Goal: Task Accomplishment & Management: Manage account settings

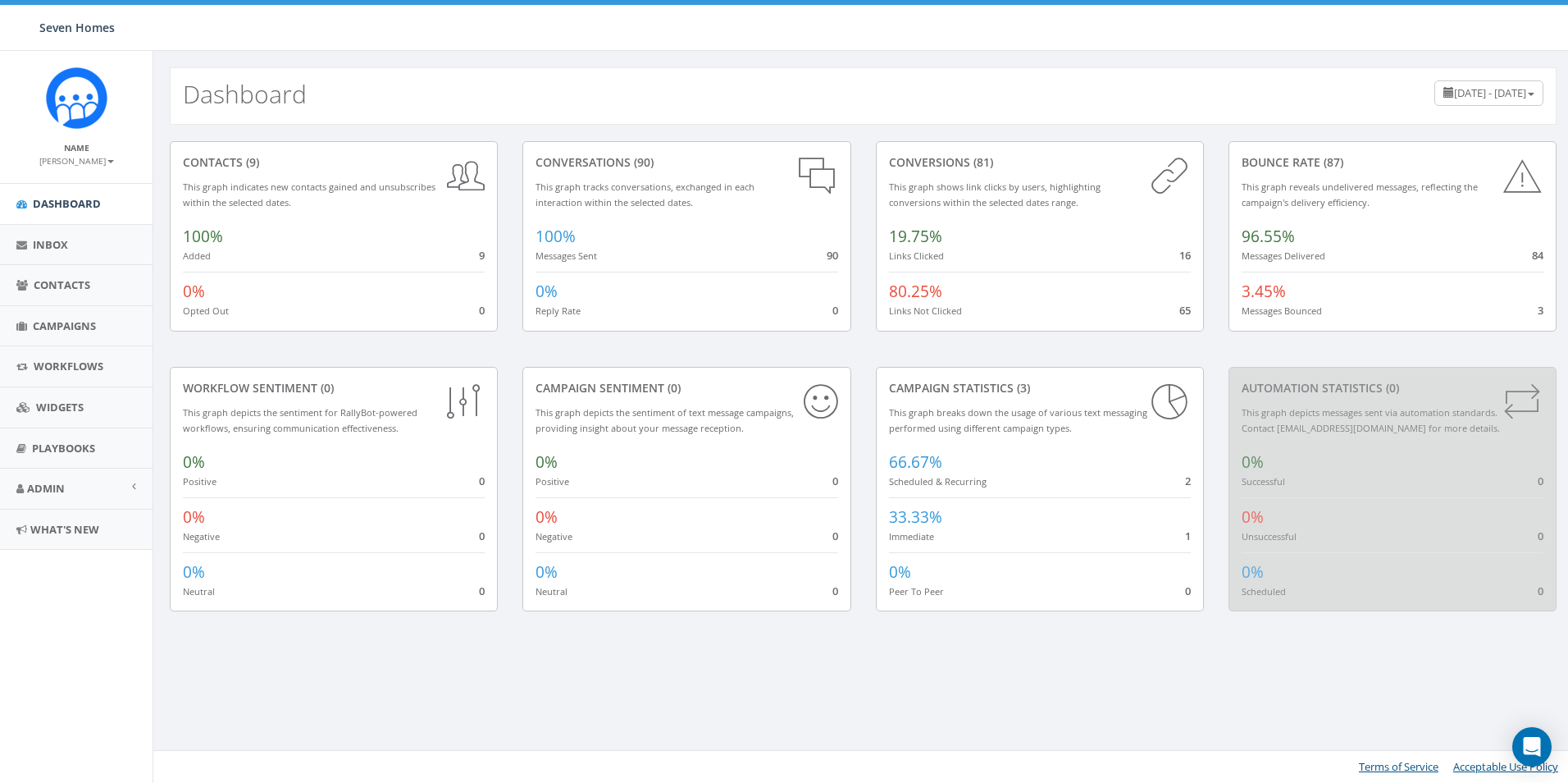
click at [621, 77] on div "Dashboard June 5, 2025 - September 3, 2025" at bounding box center [863, 96] width 1387 height 58
click at [70, 252] on link "Inbox" at bounding box center [76, 245] width 153 height 40
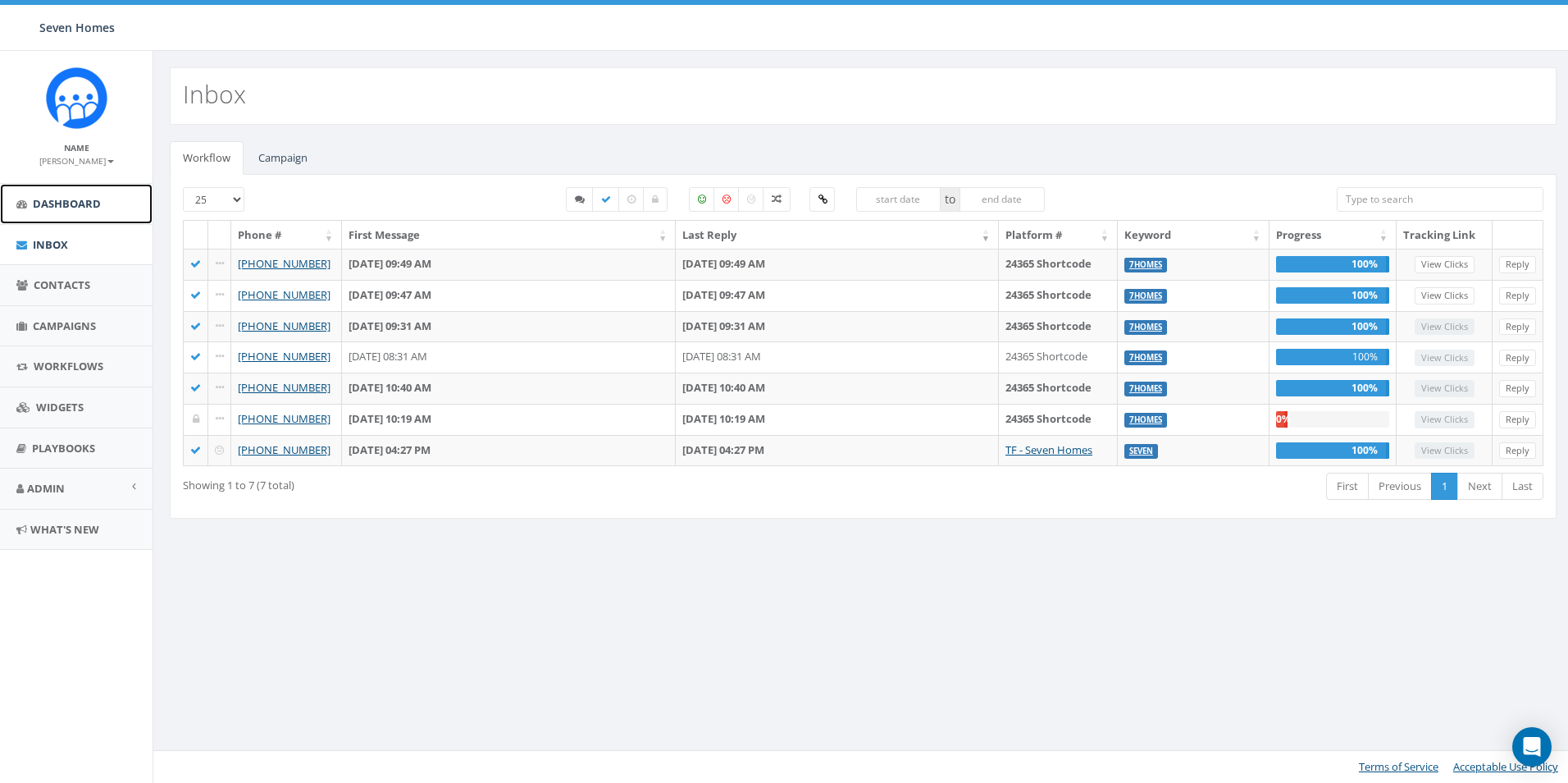
click at [49, 212] on link "Dashboard" at bounding box center [76, 204] width 153 height 40
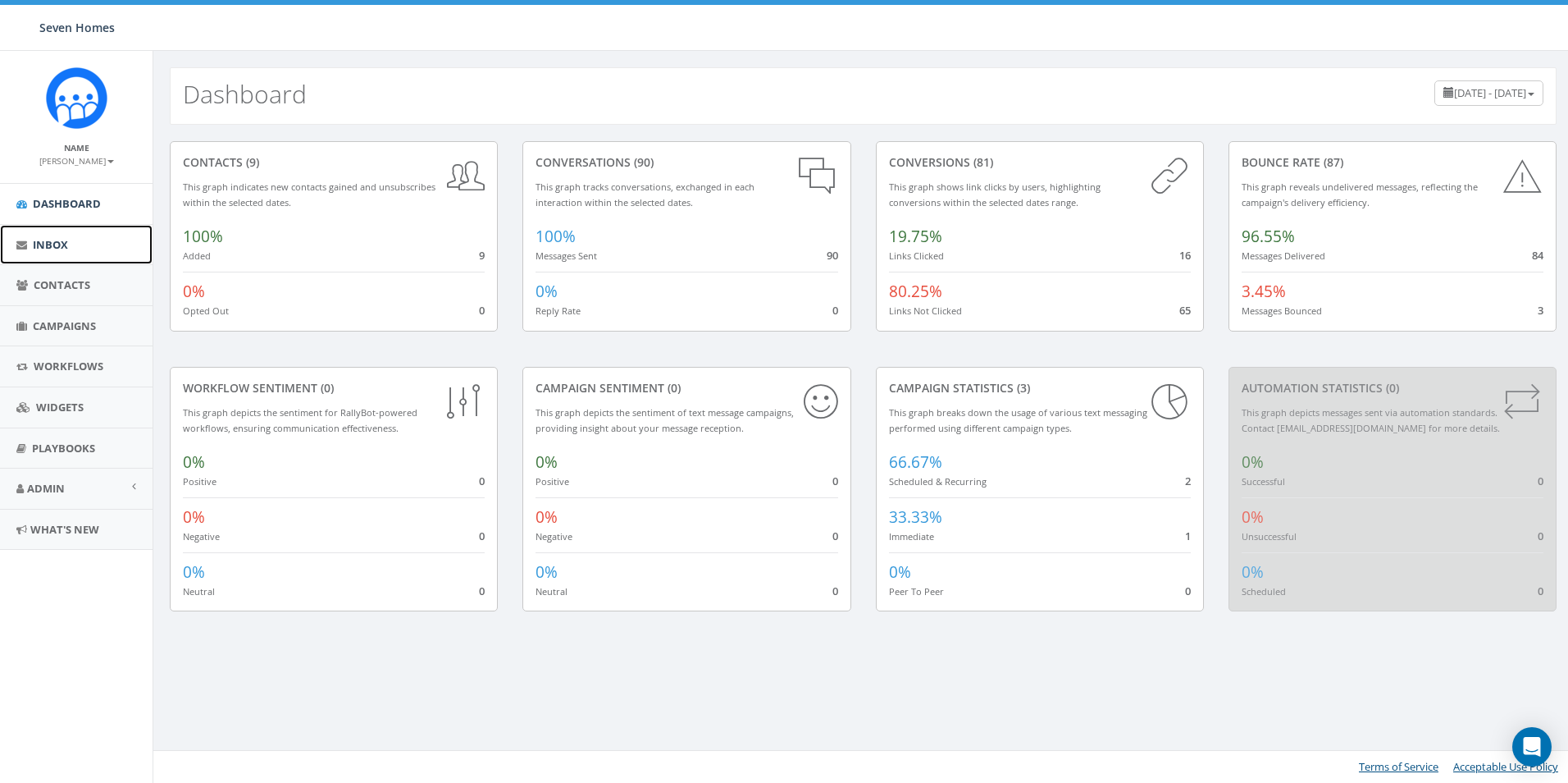
click at [71, 249] on link "Inbox" at bounding box center [76, 245] width 153 height 40
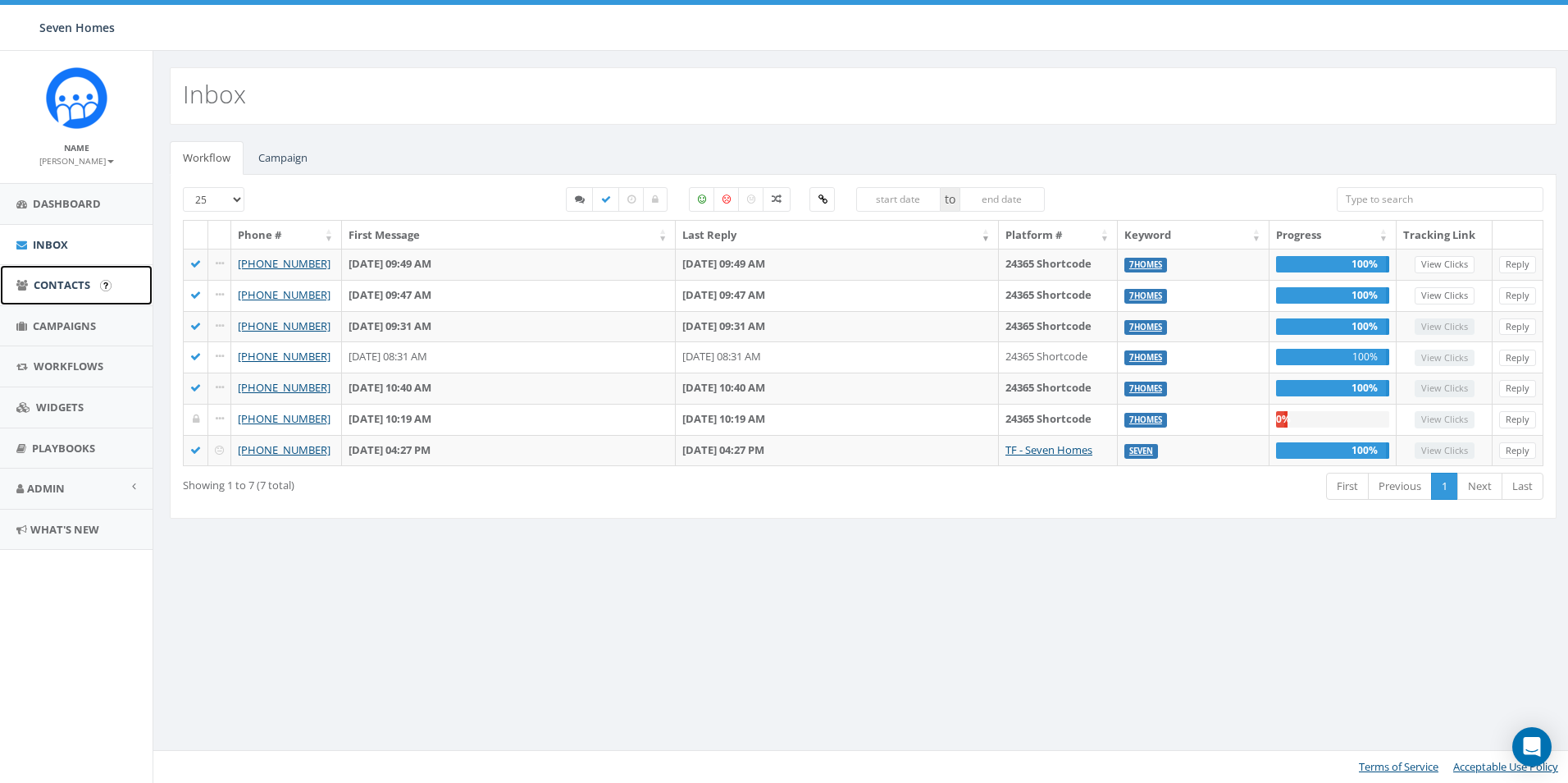
click at [70, 287] on span "Contacts" at bounding box center [62, 285] width 57 height 15
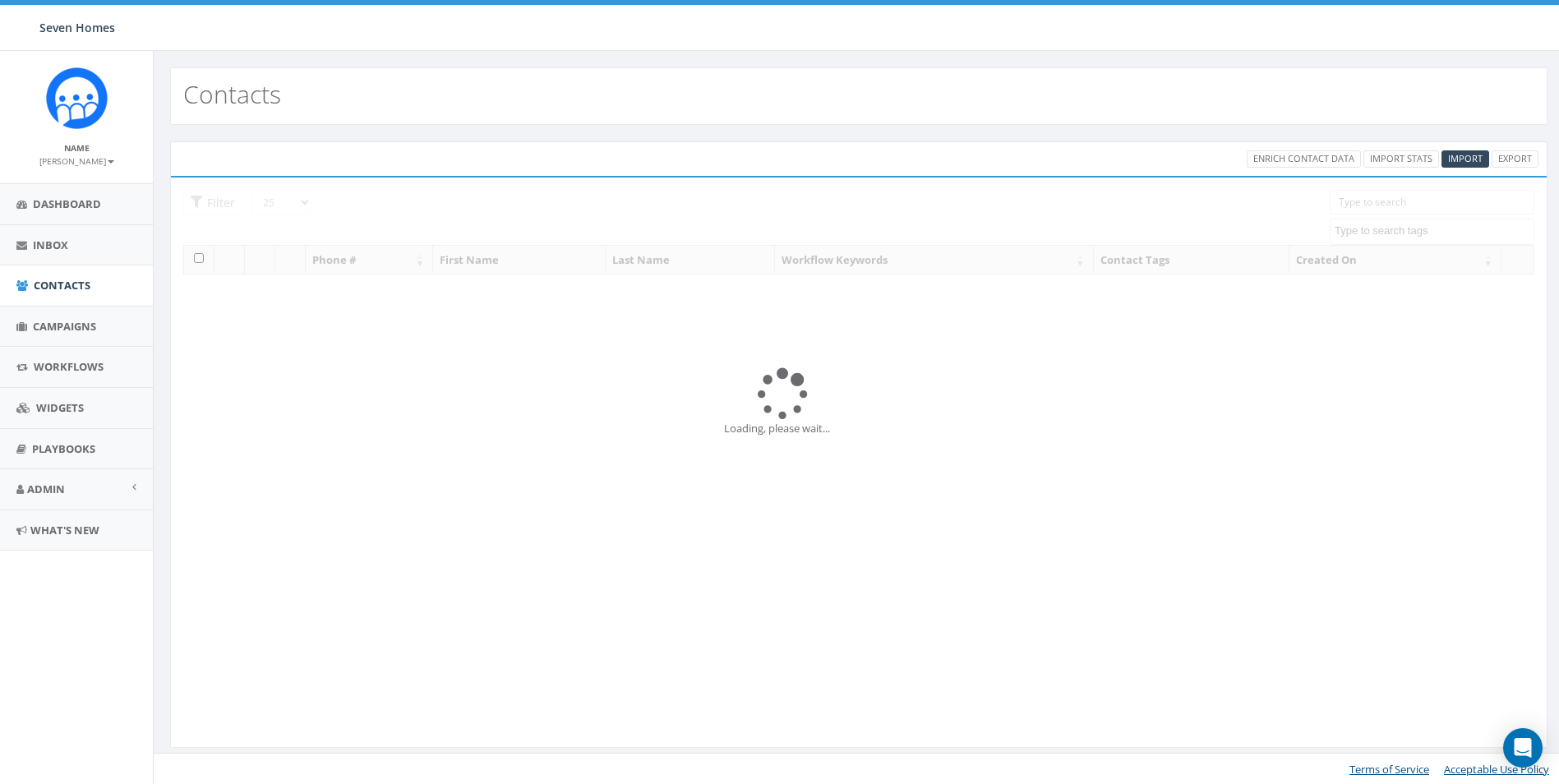
select select
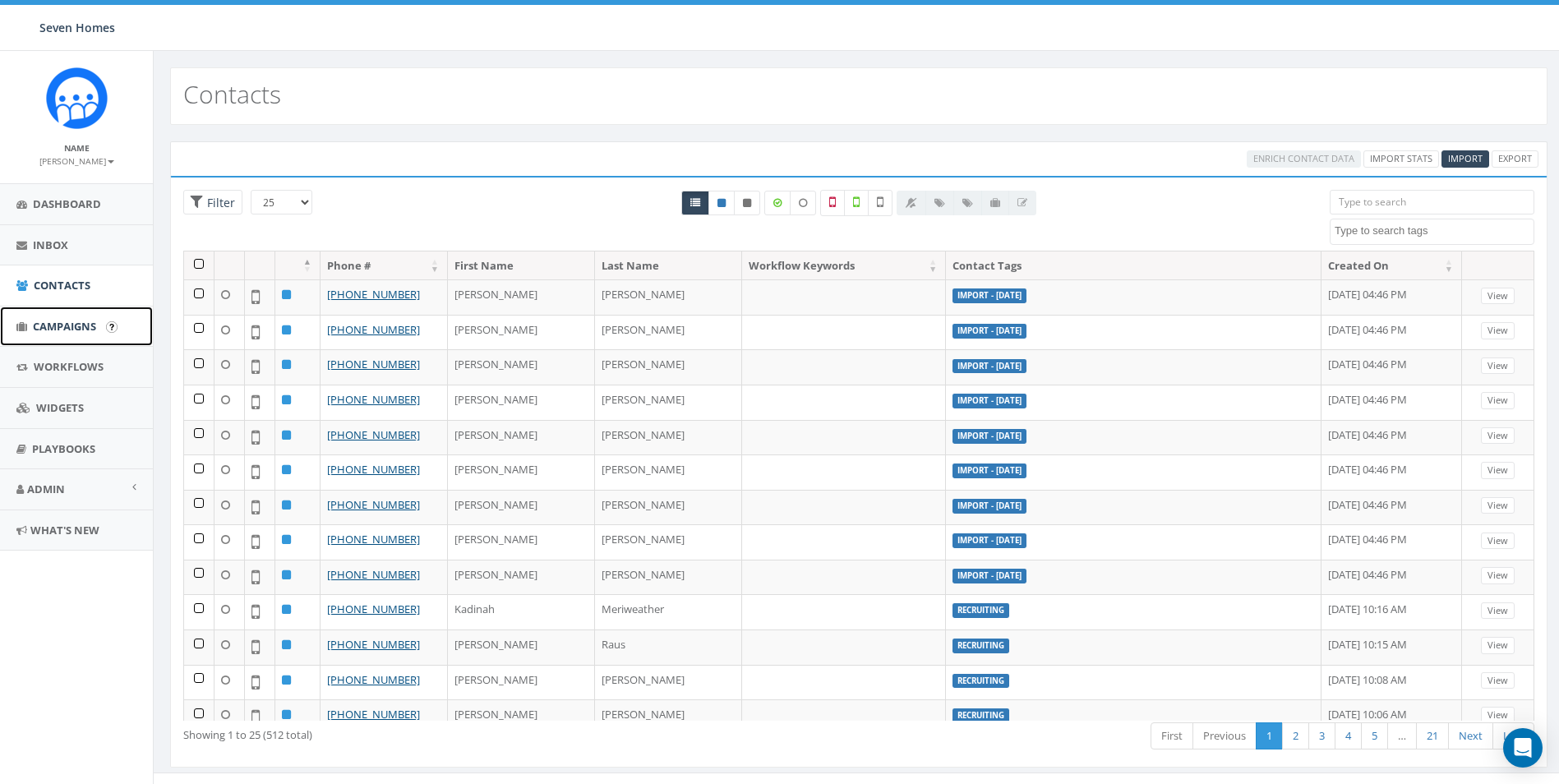
click at [65, 330] on span "Campaigns" at bounding box center [65, 327] width 64 height 15
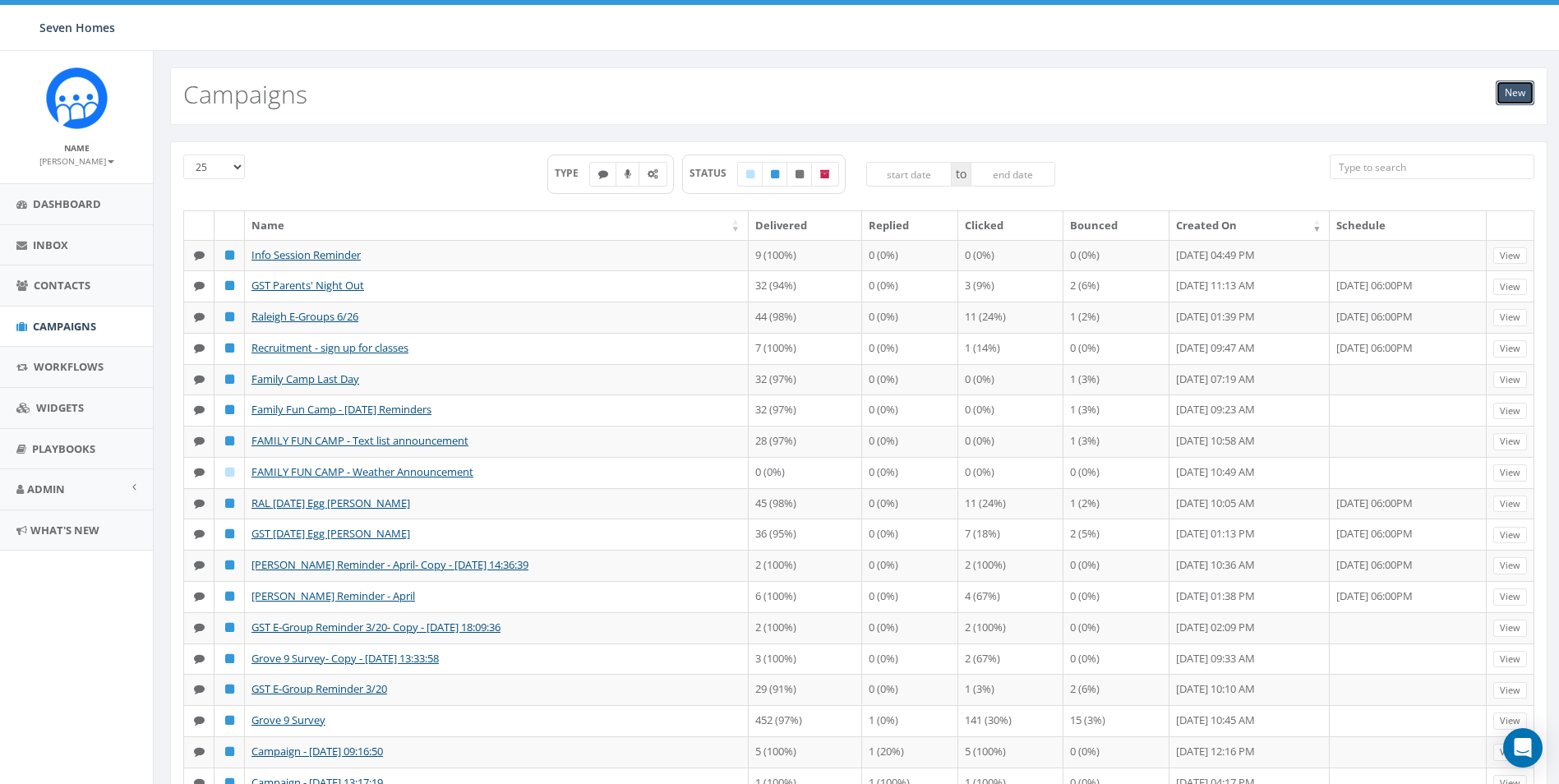
click at [1512, 94] on link "New" at bounding box center [1514, 93] width 39 height 25
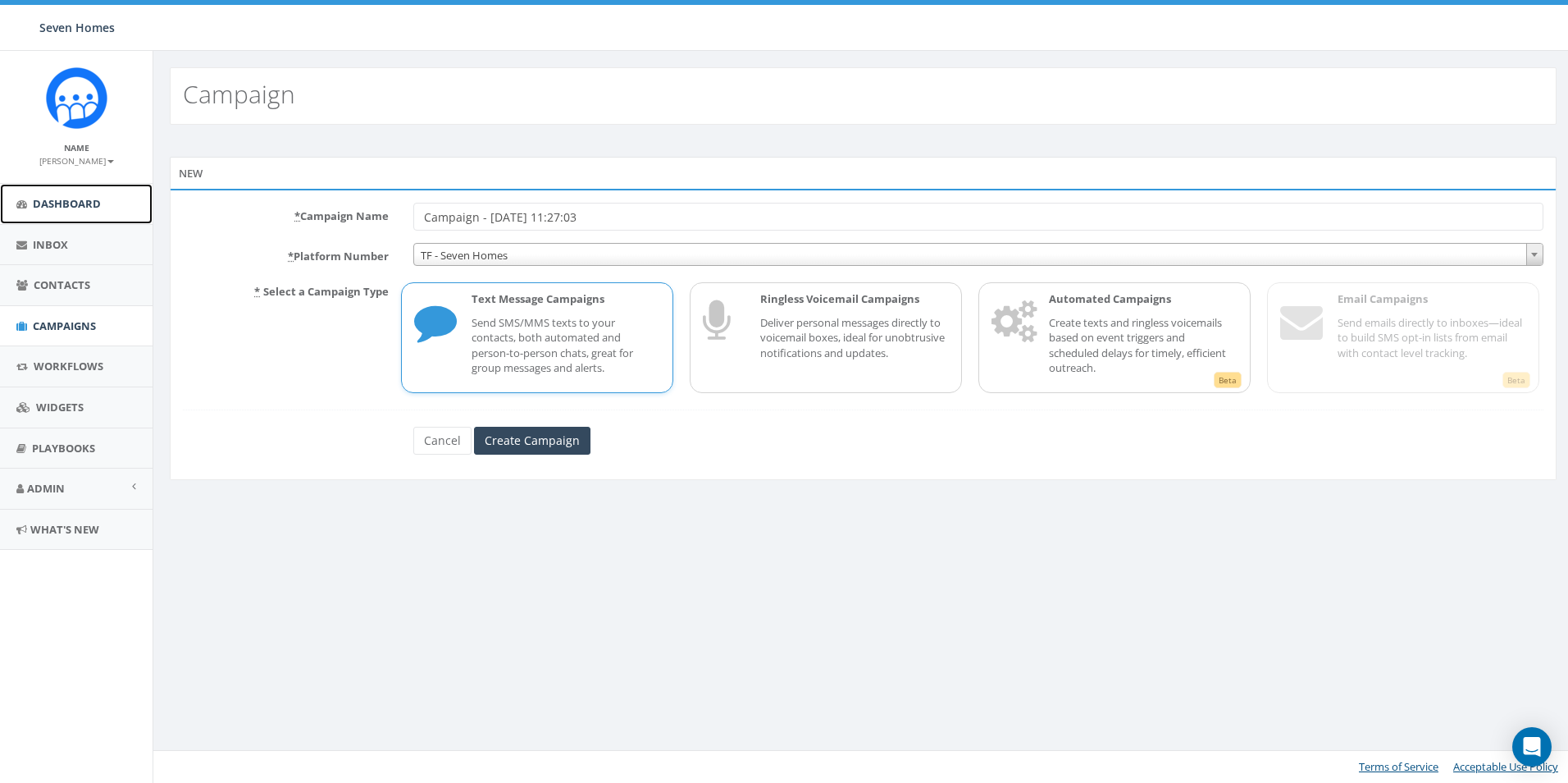
click at [66, 192] on link "Dashboard" at bounding box center [76, 204] width 153 height 40
